Goal: Find contact information: Find contact information

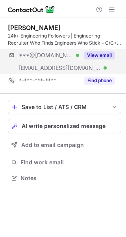
scroll to position [173, 126]
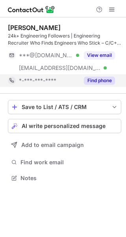
click at [98, 85] on div "Find phone" at bounding box center [97, 80] width 36 height 13
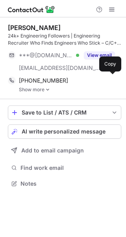
scroll to position [178, 126]
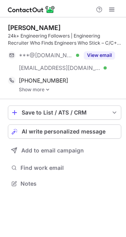
click at [36, 89] on link "Show more" at bounding box center [70, 90] width 103 height 6
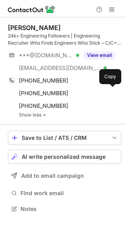
scroll to position [203, 126]
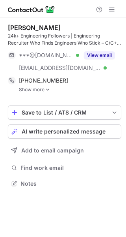
scroll to position [178, 126]
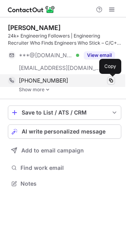
click at [109, 79] on span at bounding box center [111, 80] width 6 height 6
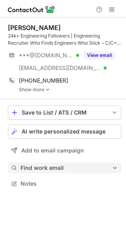
scroll to position [178, 126]
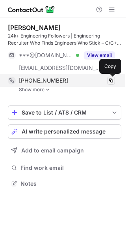
click at [111, 78] on span at bounding box center [111, 80] width 6 height 6
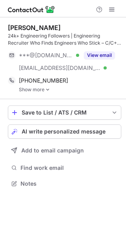
click at [33, 88] on link "Show more" at bounding box center [70, 90] width 103 height 6
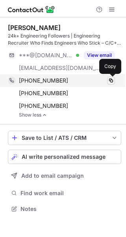
click at [113, 84] on button at bounding box center [111, 81] width 8 height 8
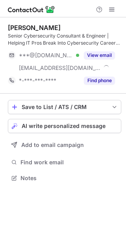
scroll to position [173, 126]
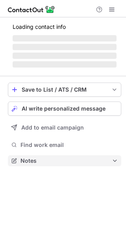
scroll to position [173, 126]
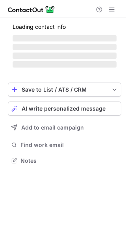
scroll to position [173, 126]
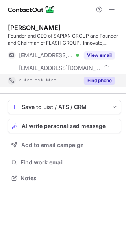
click at [95, 80] on button "Find phone" at bounding box center [99, 81] width 31 height 8
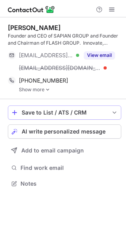
scroll to position [178, 126]
click at [38, 92] on link "Show more" at bounding box center [70, 90] width 103 height 6
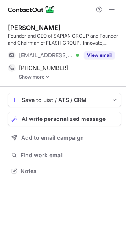
scroll to position [165, 126]
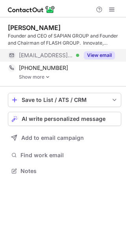
click at [94, 57] on button "View email" at bounding box center [99, 55] width 31 height 8
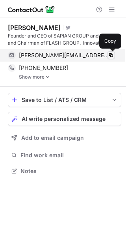
click at [115, 53] on button at bounding box center [111, 55] width 8 height 8
